Goal: Information Seeking & Learning: Learn about a topic

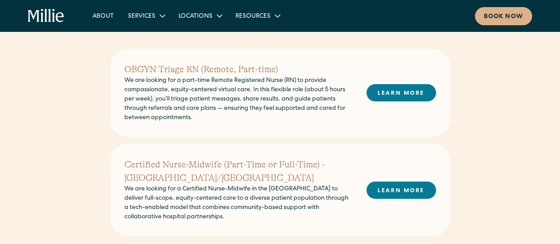
scroll to position [190, 0]
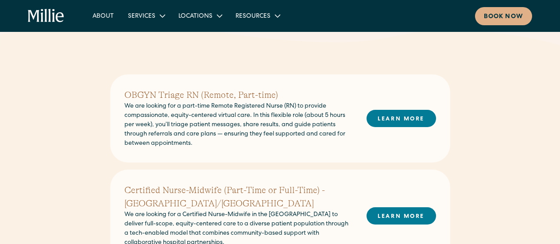
click at [396, 115] on link "LEARN MORE" at bounding box center [400, 118] width 69 height 17
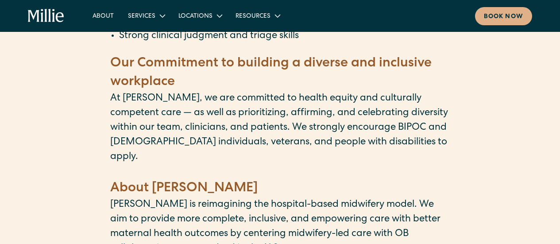
scroll to position [838, 0]
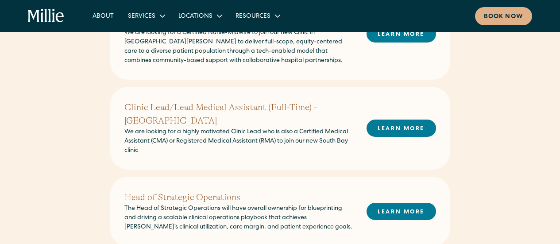
scroll to position [497, 0]
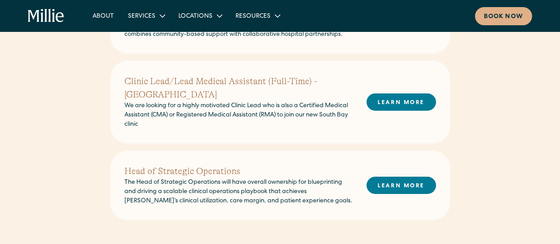
click at [412, 93] on link "LEARN MORE" at bounding box center [400, 101] width 69 height 17
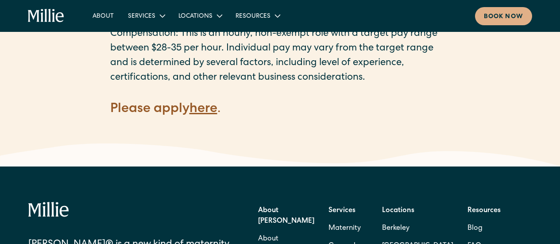
scroll to position [1040, 0]
